Goal: Navigation & Orientation: Find specific page/section

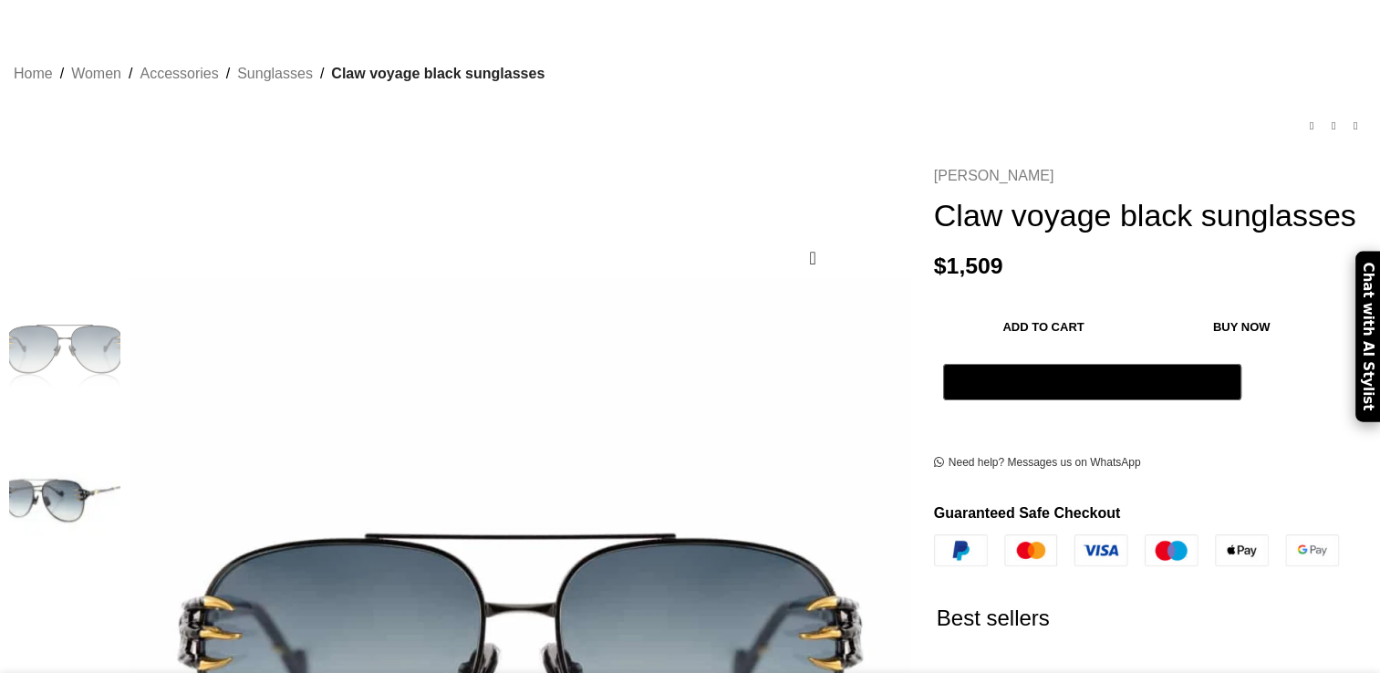
drag, startPoint x: 0, startPoint y: 0, endPoint x: 992, endPoint y: 156, distance: 1004.2
click at [992, 164] on link "[PERSON_NAME]" at bounding box center [994, 176] width 120 height 24
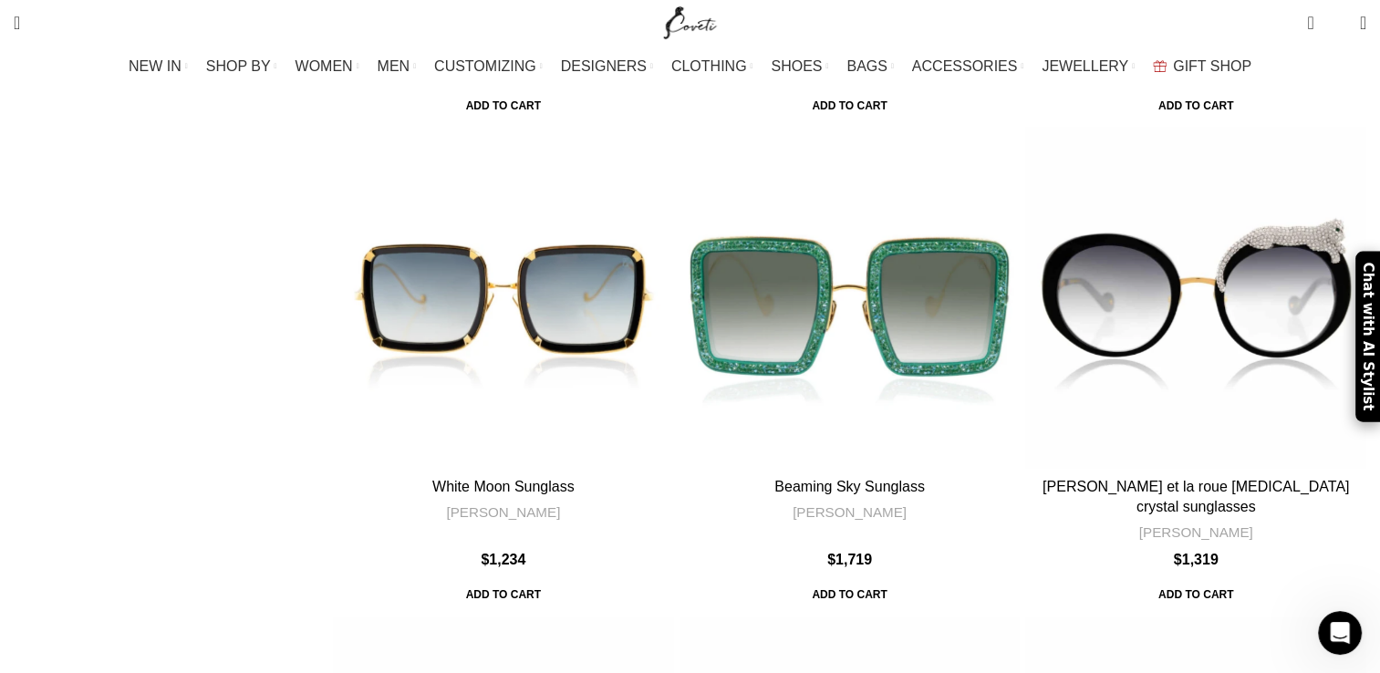
scroll to position [5565, 0]
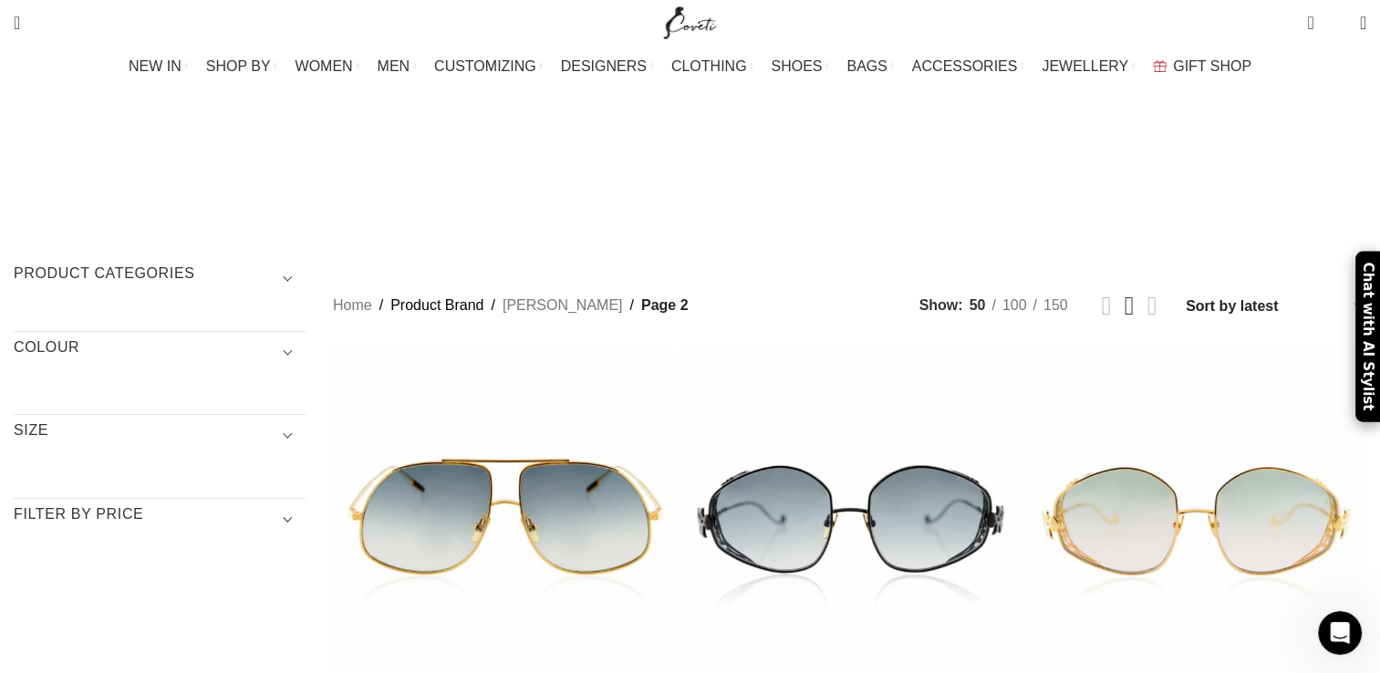
drag, startPoint x: 617, startPoint y: 162, endPoint x: 718, endPoint y: 166, distance: 100.4
click at [718, 166] on span "Show sidebar" at bounding box center [690, 336] width 1380 height 673
drag, startPoint x: 728, startPoint y: 149, endPoint x: 631, endPoint y: 173, distance: 99.7
click at [631, 173] on span "Show sidebar" at bounding box center [690, 336] width 1380 height 673
